Goal: Check status: Check status

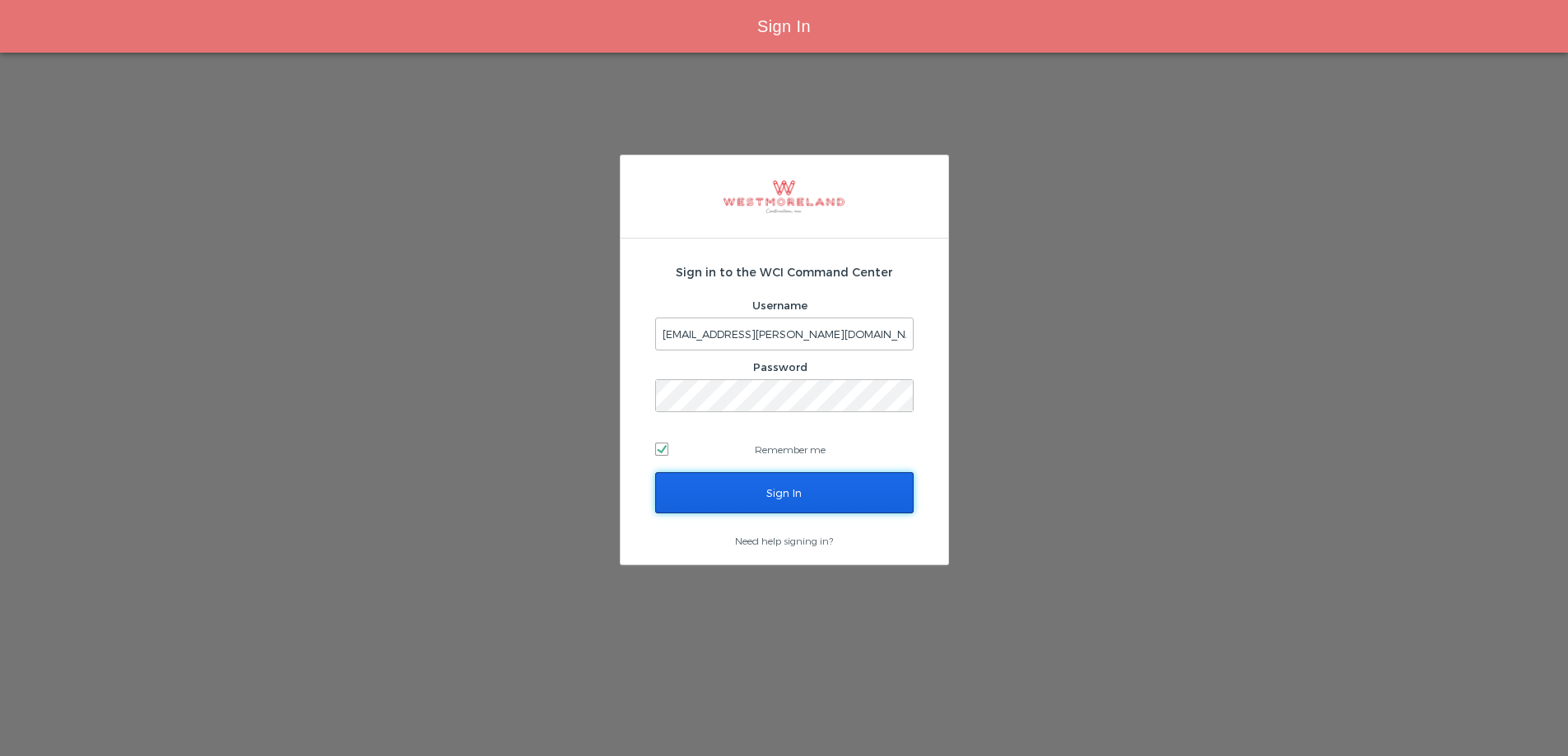
click at [780, 492] on input "Sign In" at bounding box center [784, 493] width 258 height 41
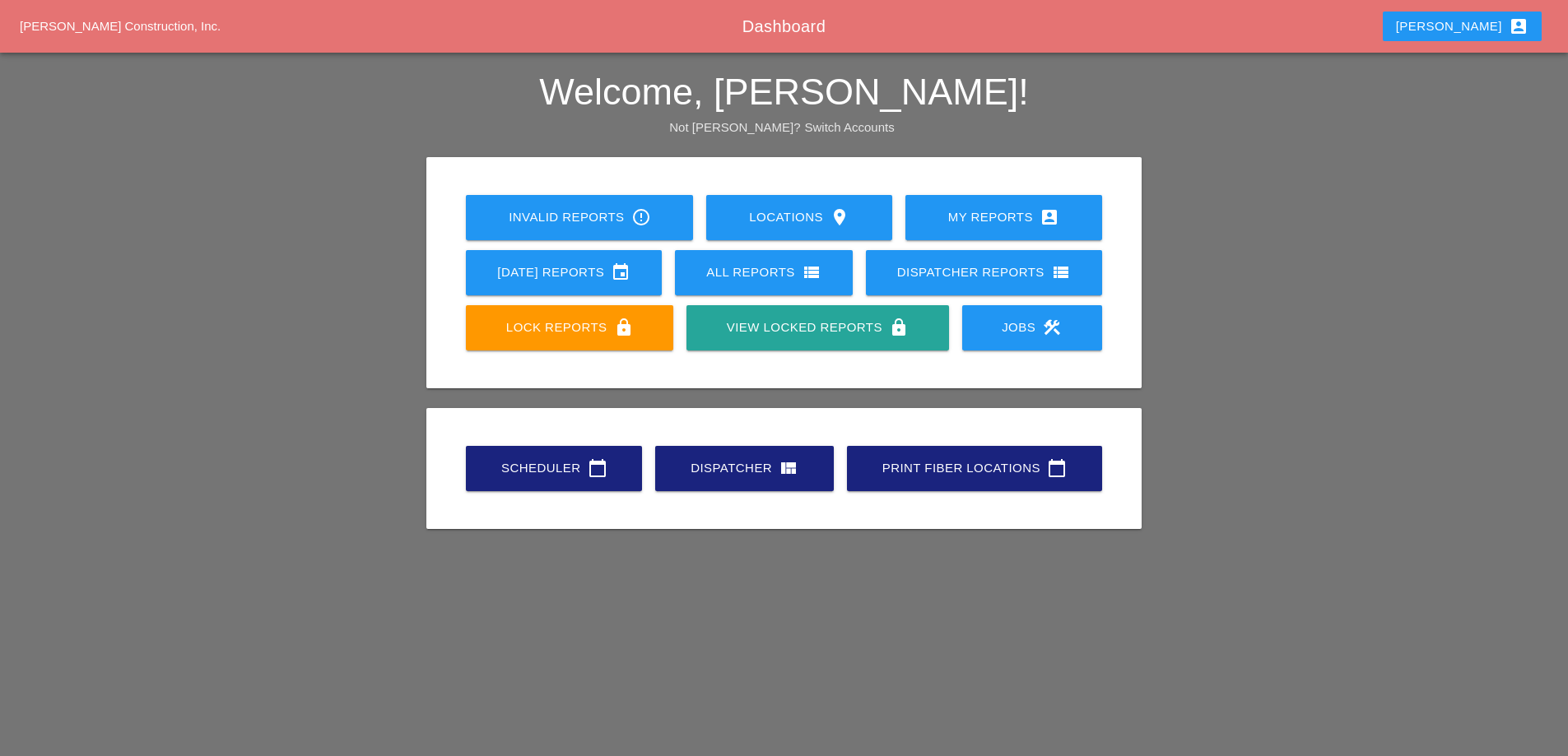
click at [598, 281] on div "Today's Reports event" at bounding box center [564, 272] width 143 height 20
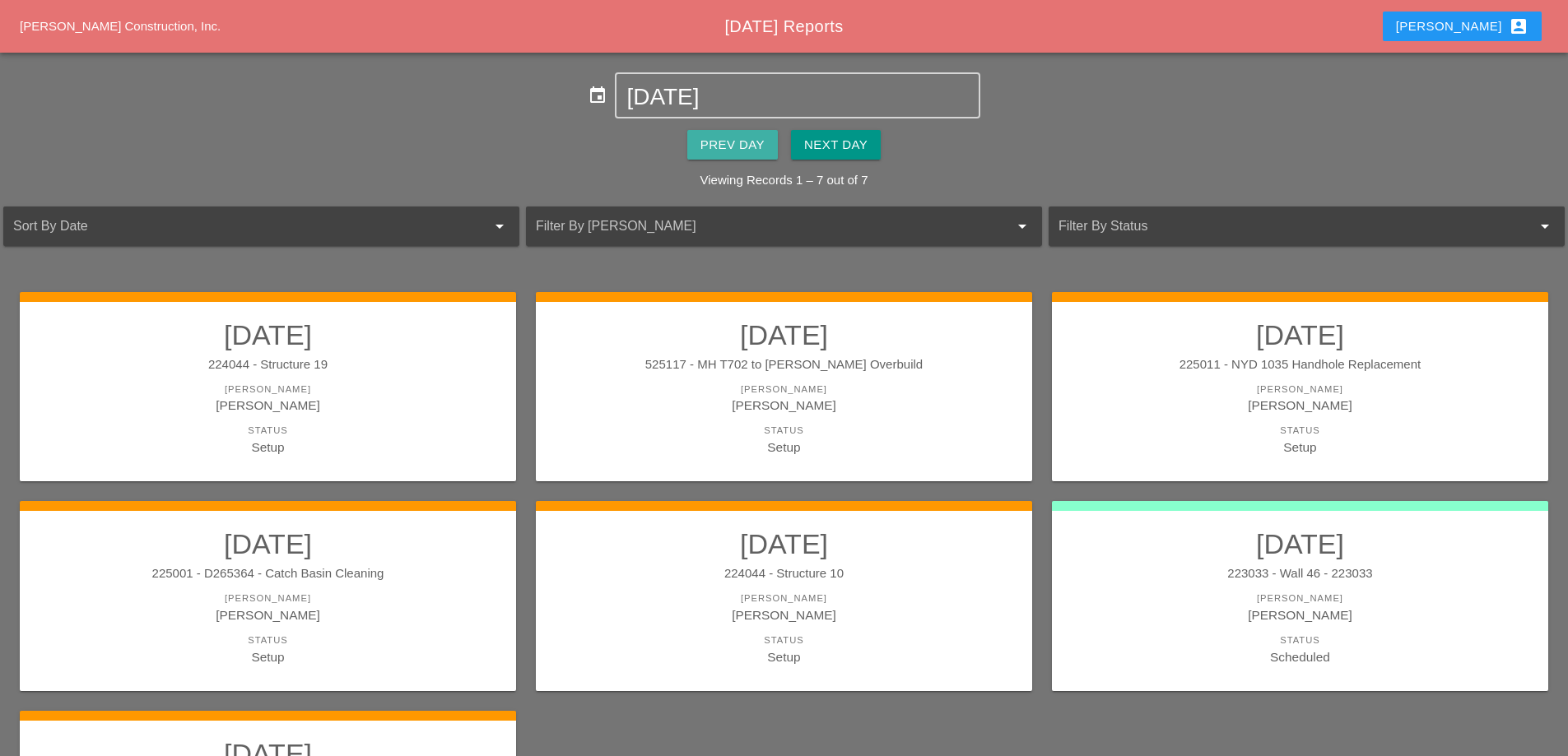
click at [751, 156] on button "Prev Day" at bounding box center [733, 144] width 91 height 29
